Goal: Find specific page/section: Find specific page/section

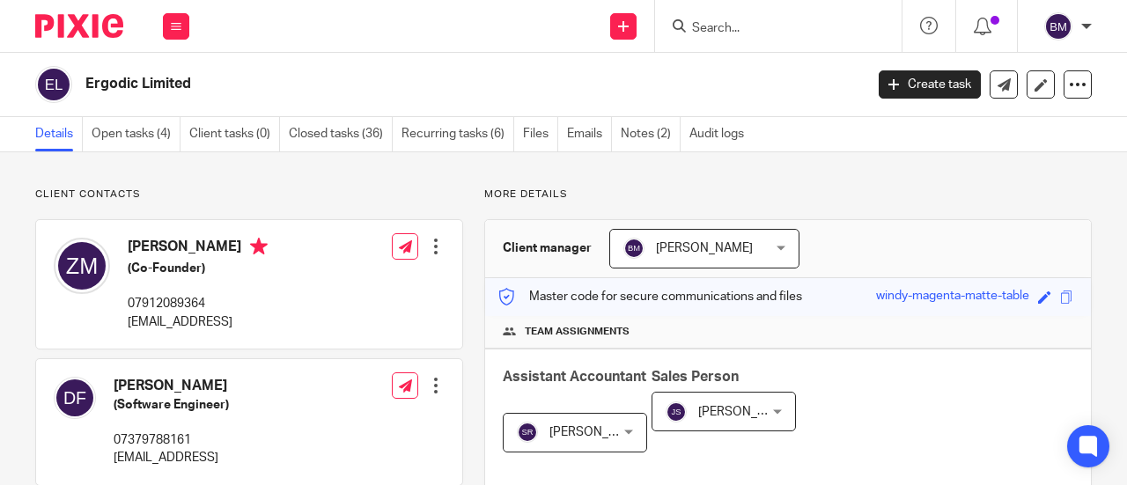
click at [730, 32] on input "Search" at bounding box center [770, 29] width 159 height 16
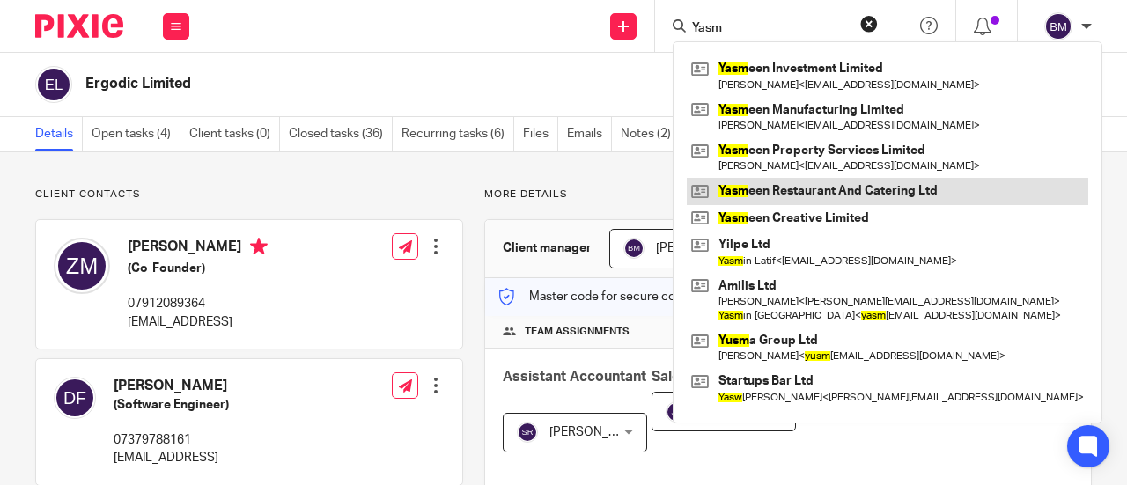
type input "Yasm"
click at [794, 186] on link at bounding box center [888, 191] width 402 height 26
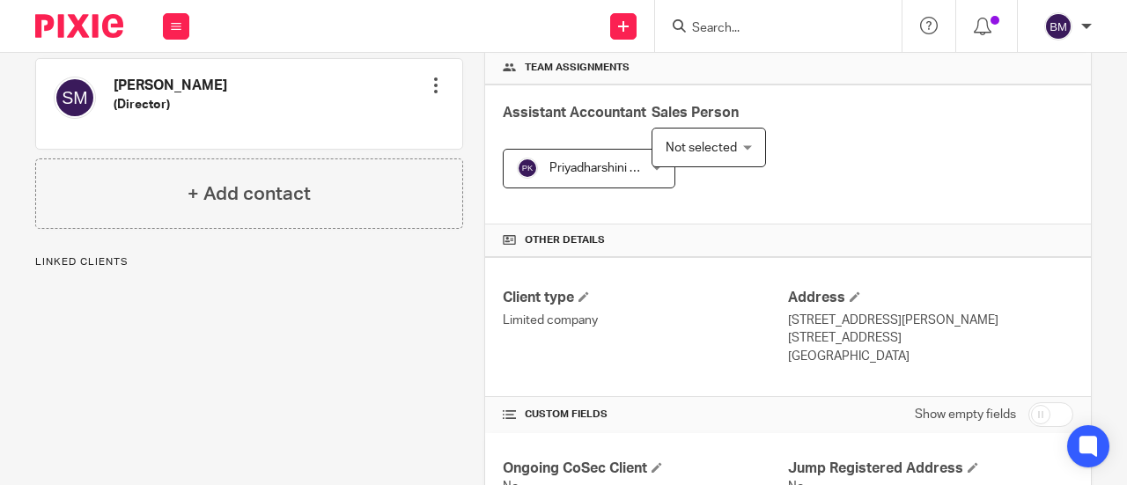
scroll to position [440, 0]
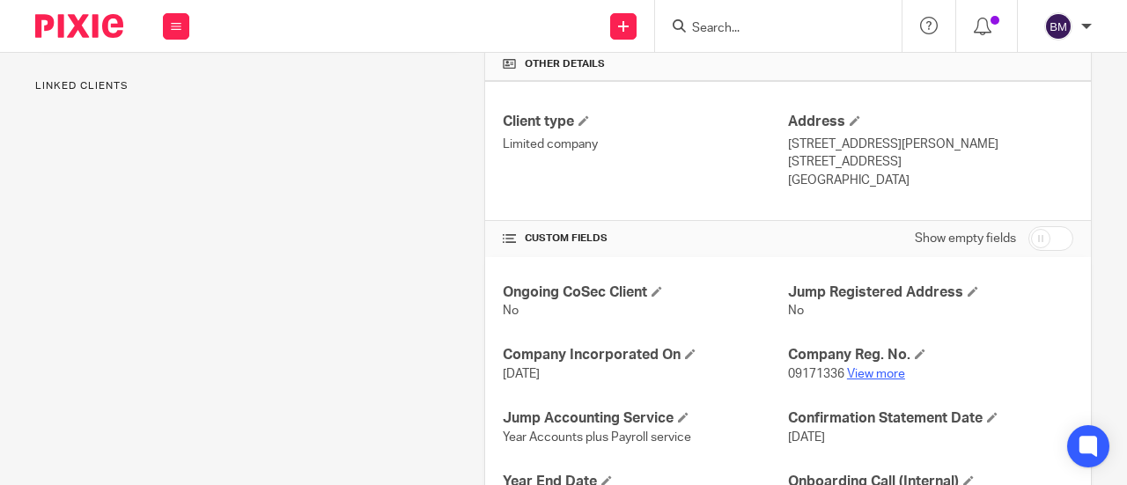
click at [883, 381] on link "View more" at bounding box center [876, 374] width 58 height 12
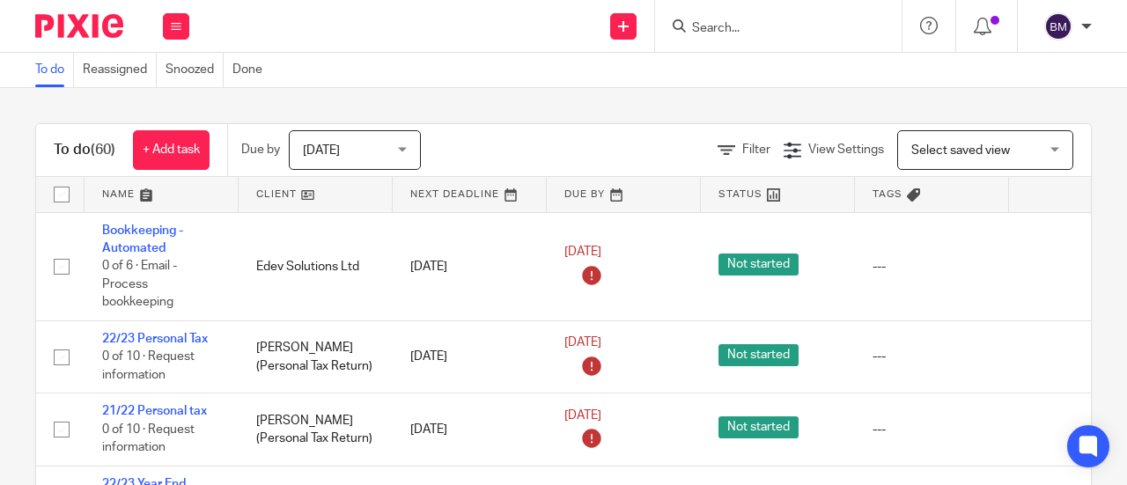
click at [735, 35] on input "Search" at bounding box center [770, 29] width 159 height 16
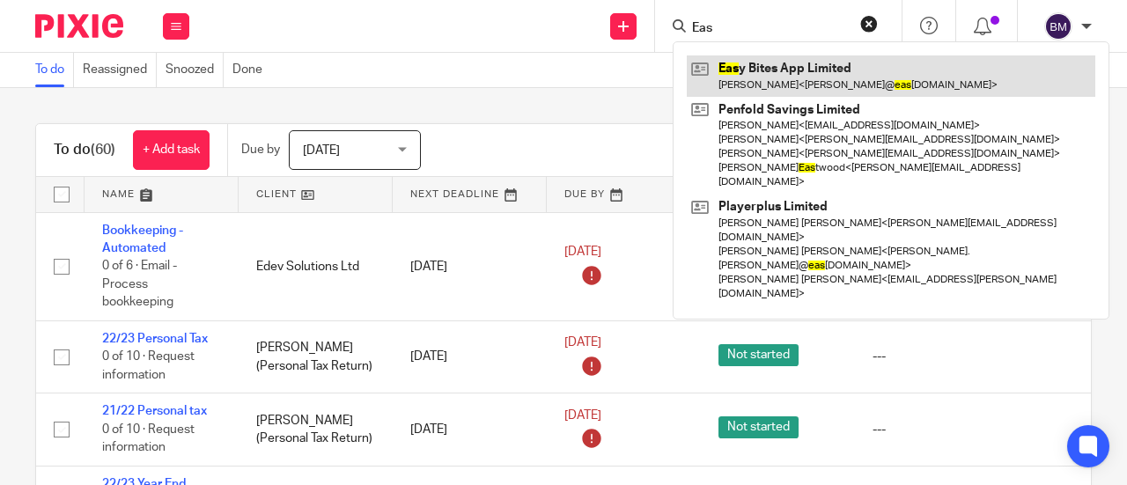
type input "Eas"
click at [789, 86] on link at bounding box center [891, 75] width 409 height 41
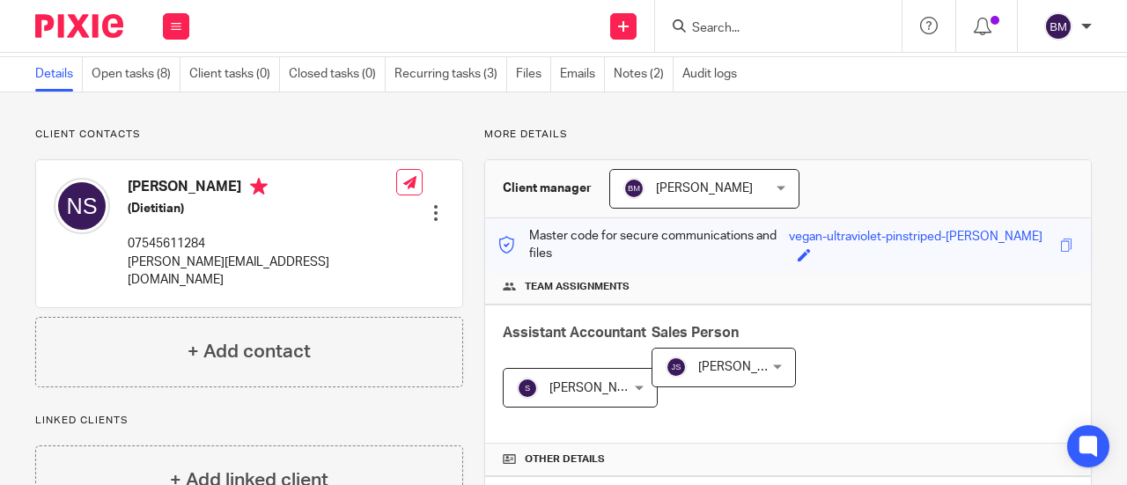
scroll to position [88, 0]
